Goal: Transaction & Acquisition: Obtain resource

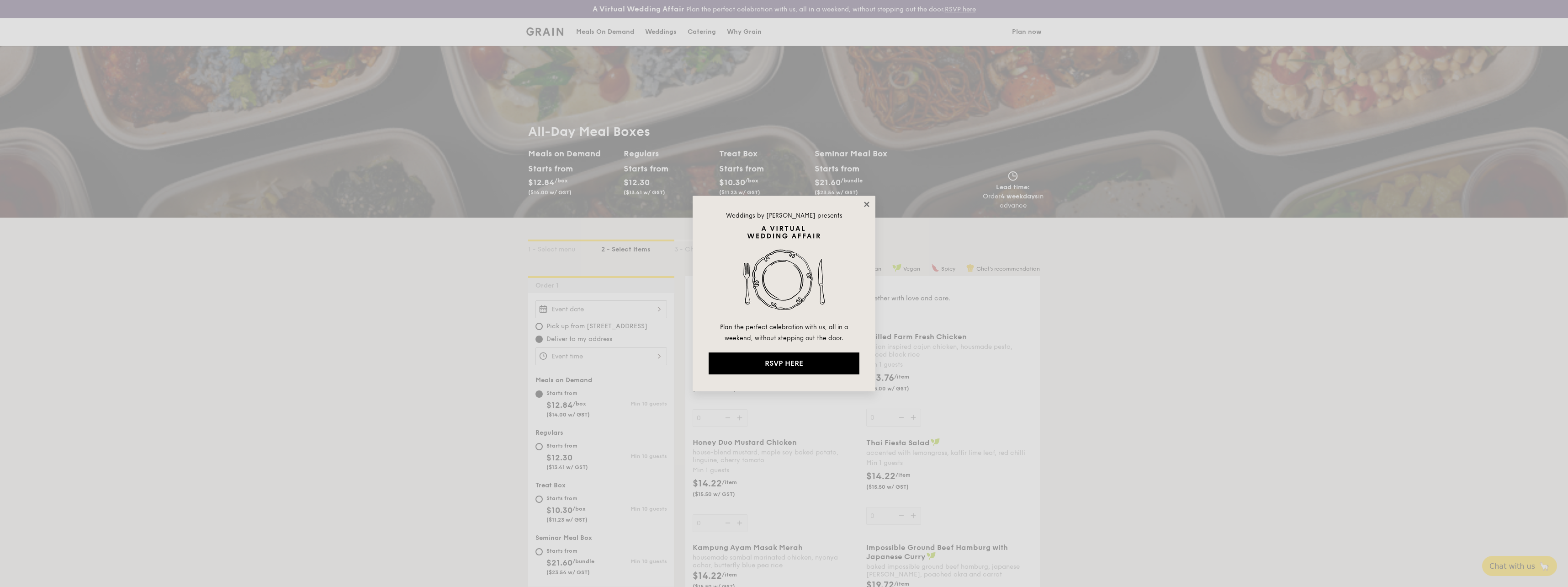
click at [869, 205] on icon at bounding box center [867, 204] width 8 height 8
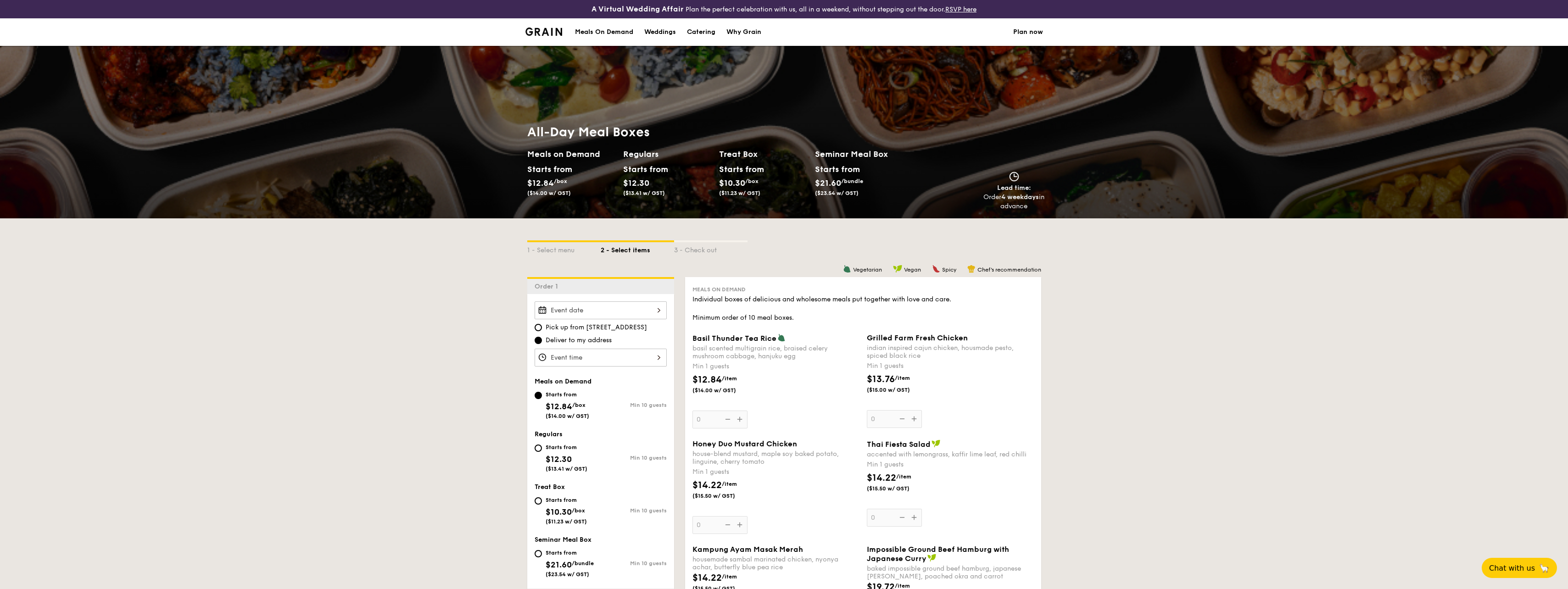
click at [711, 36] on div "Catering" at bounding box center [701, 32] width 28 height 28
select select
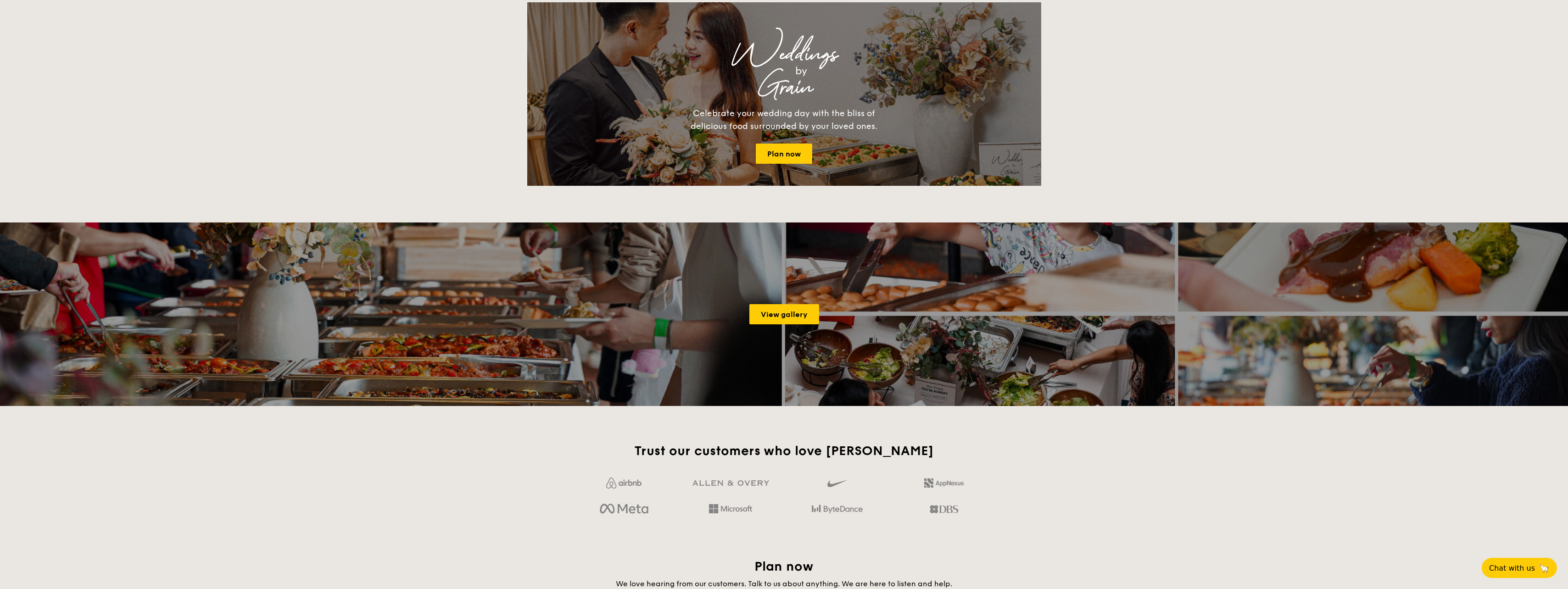
scroll to position [1055, 0]
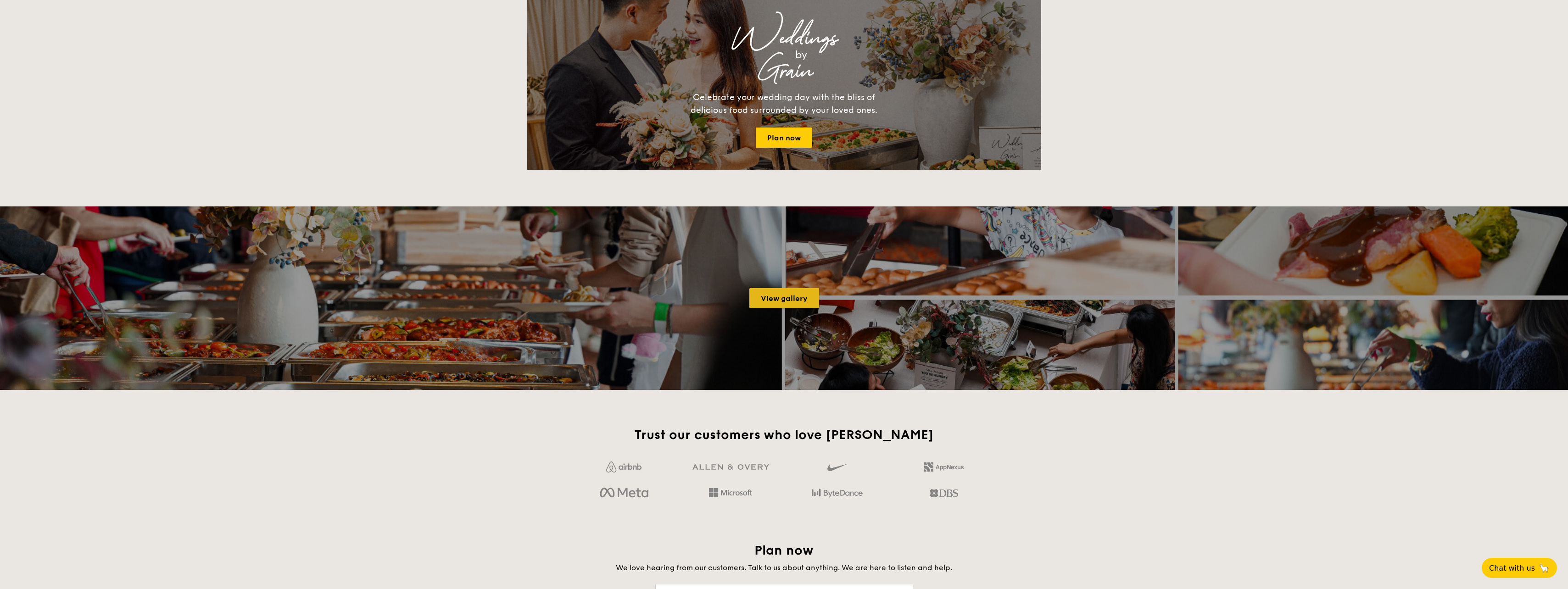
click at [804, 303] on link "View gallery" at bounding box center [784, 299] width 70 height 20
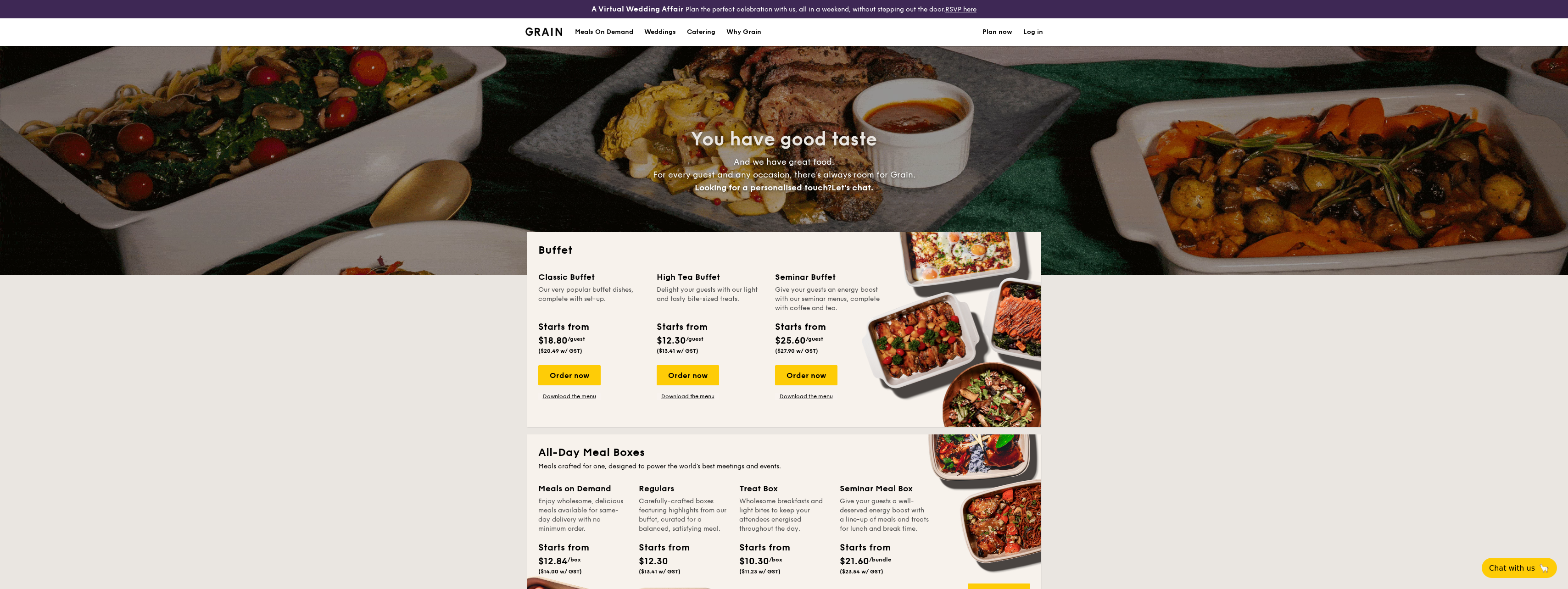
select select
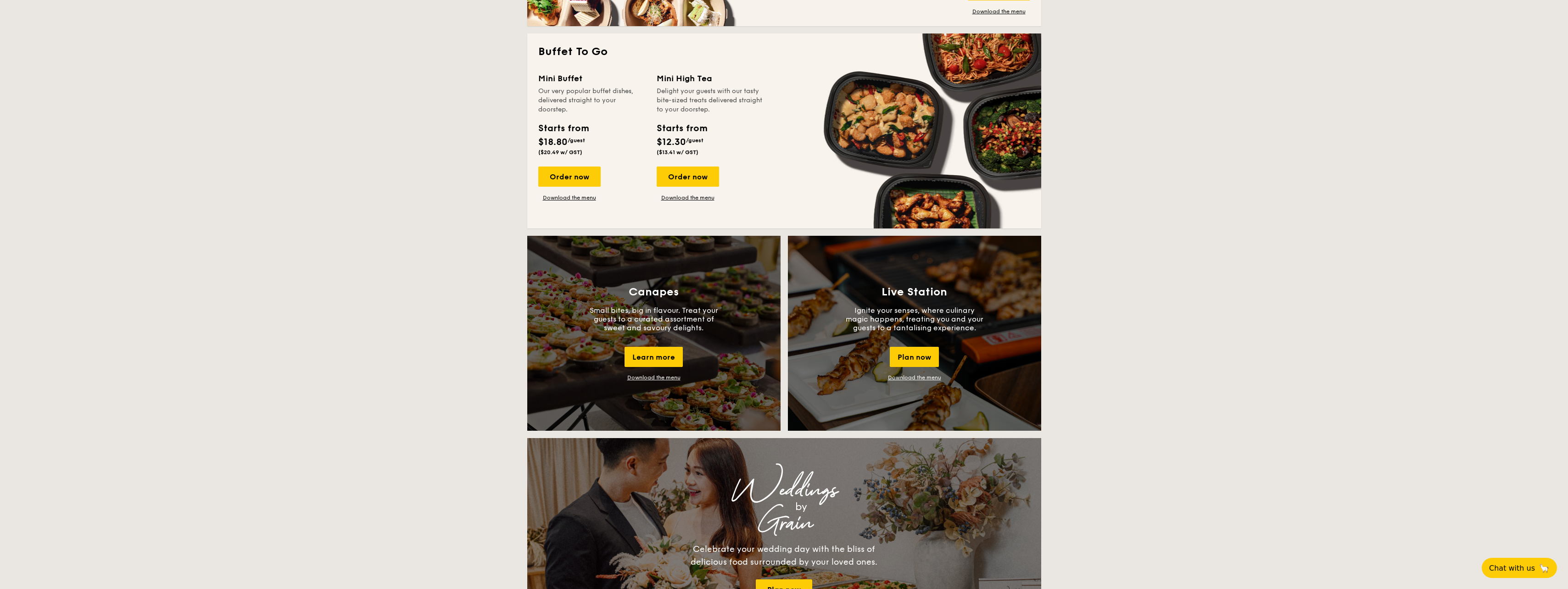
scroll to position [596, 0]
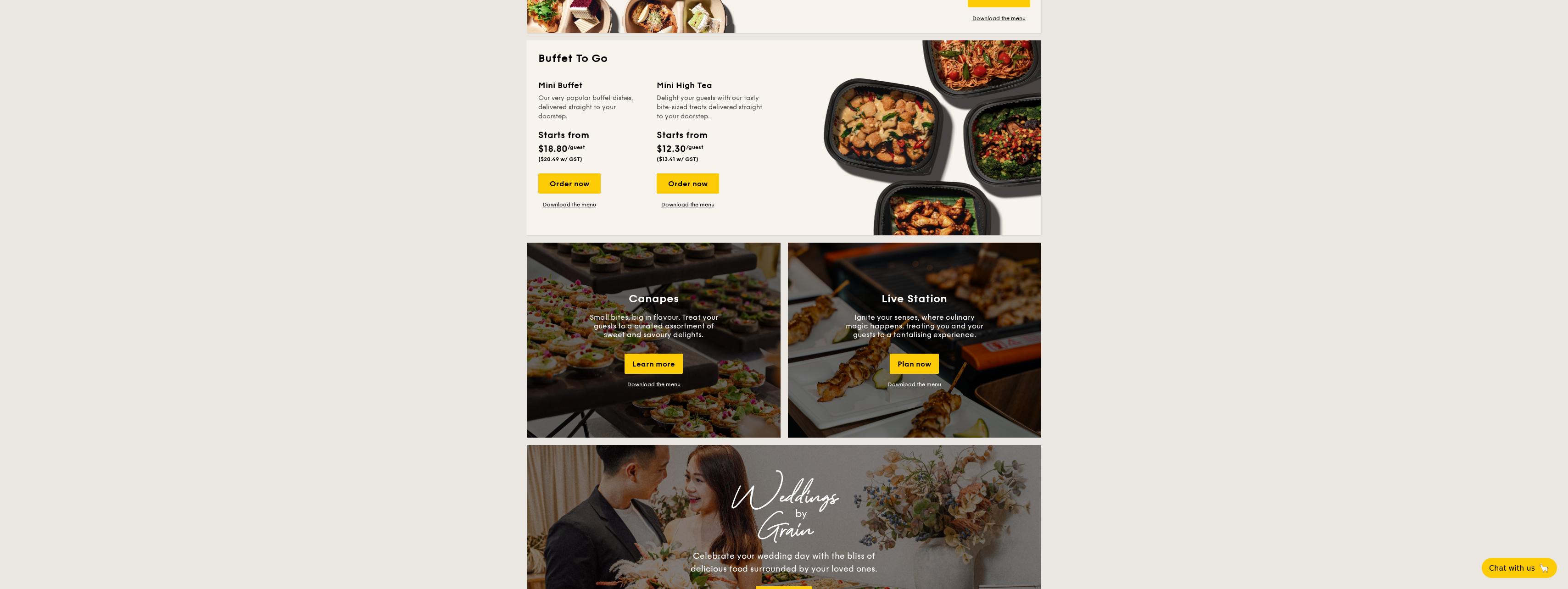
click at [923, 383] on link "Download the menu" at bounding box center [914, 384] width 53 height 7
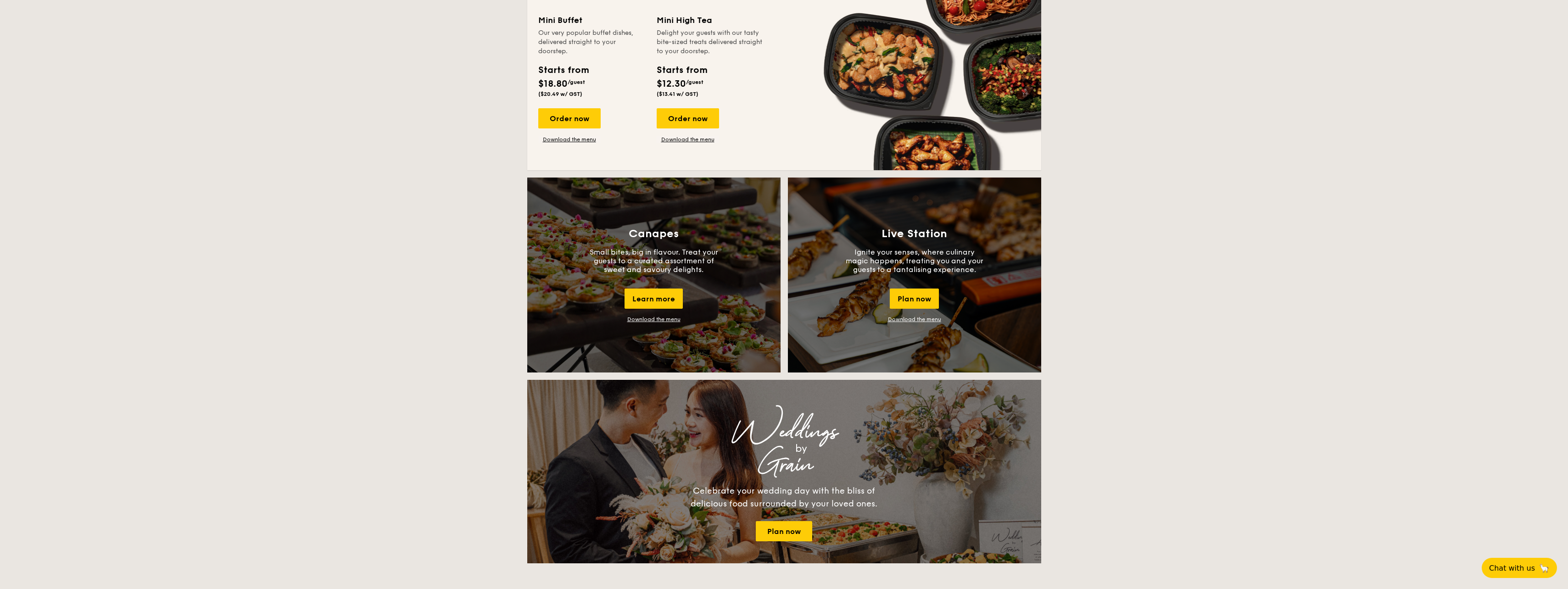
scroll to position [734, 0]
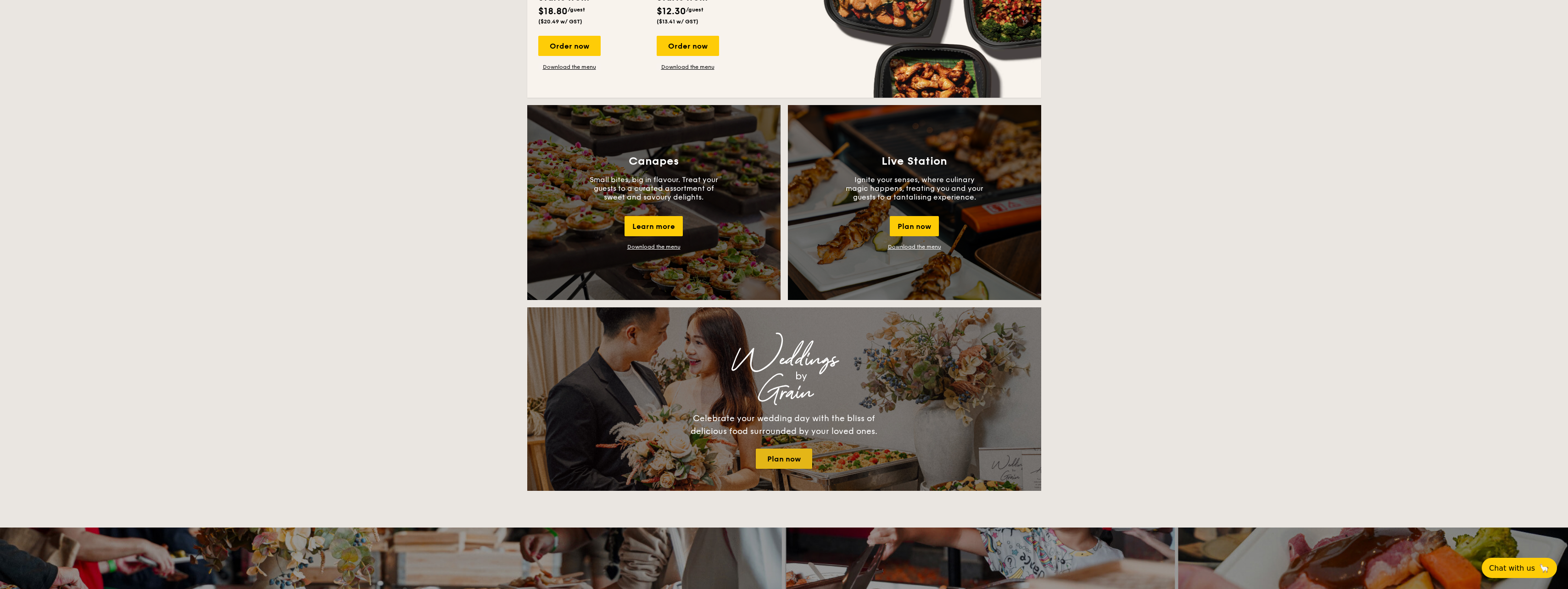
click at [783, 460] on link "Plan now" at bounding box center [783, 459] width 56 height 20
